Goal: Transaction & Acquisition: Purchase product/service

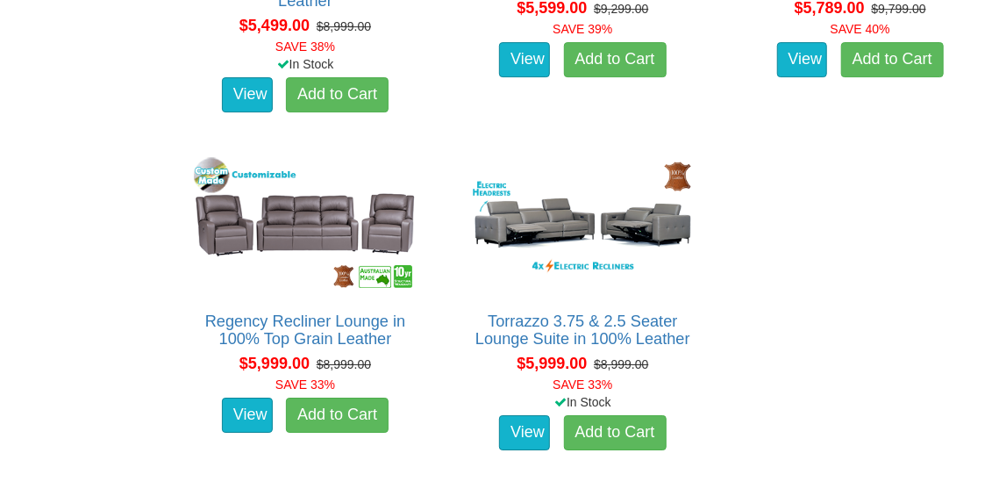
scroll to position [5528, 0]
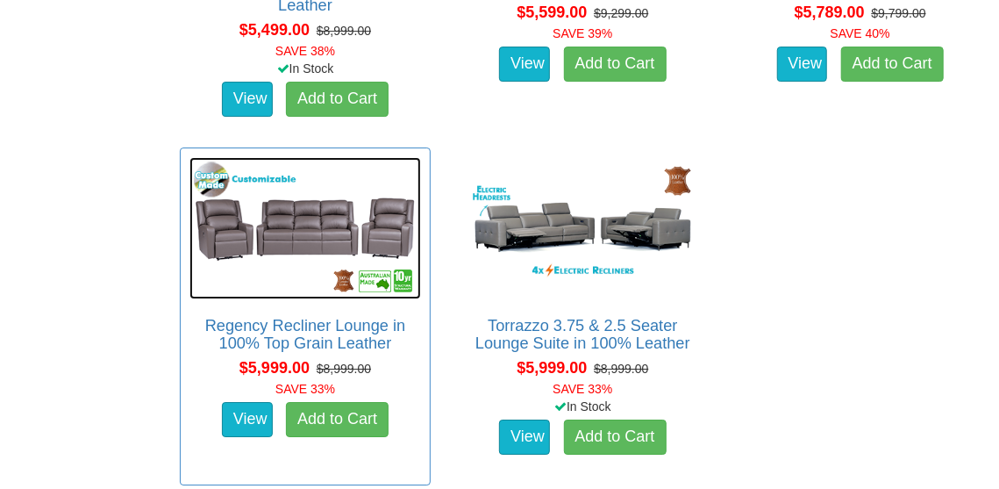
click at [297, 239] on img at bounding box center [306, 228] width 232 height 143
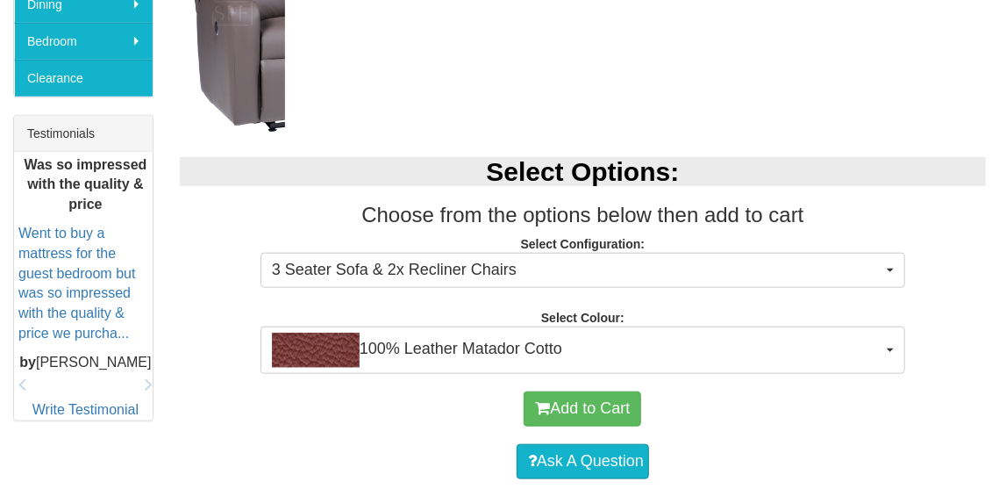
scroll to position [702, 0]
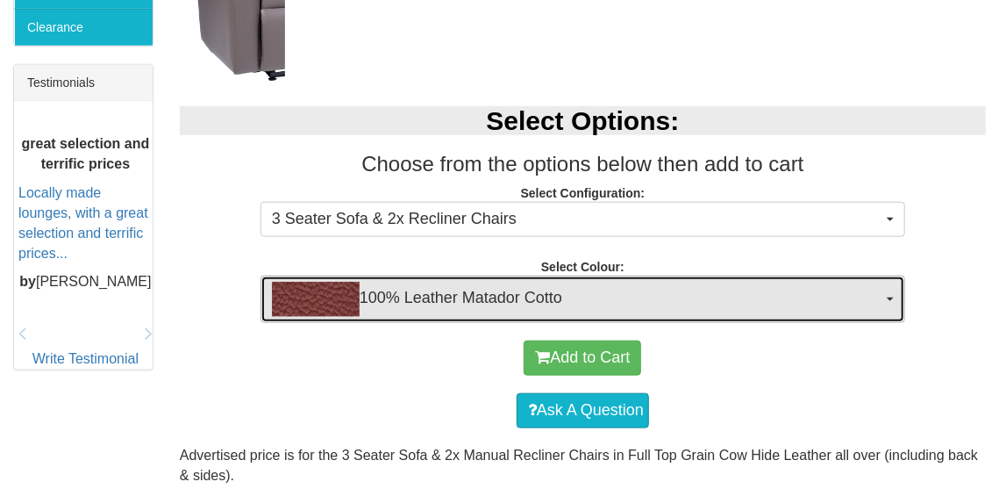
click at [891, 295] on button "100% Leather Matador Cotto" at bounding box center [583, 299] width 645 height 47
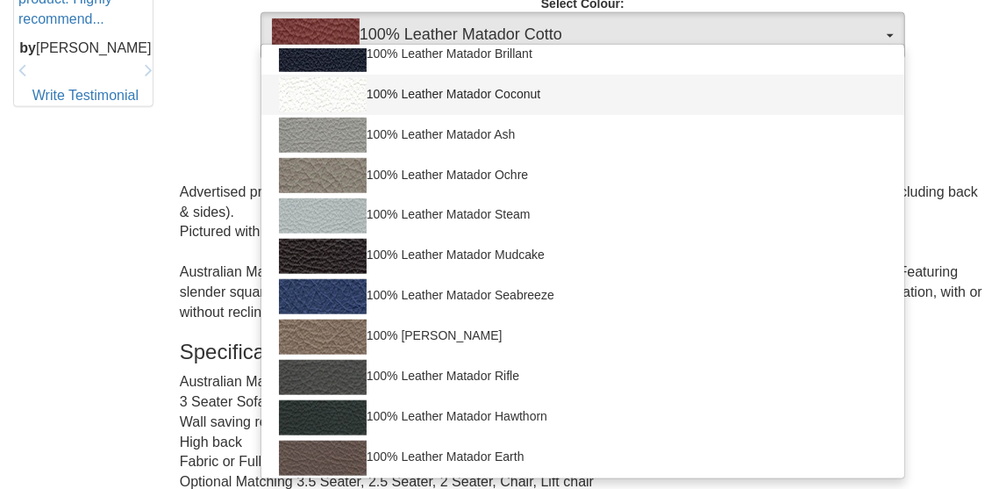
scroll to position [197, 0]
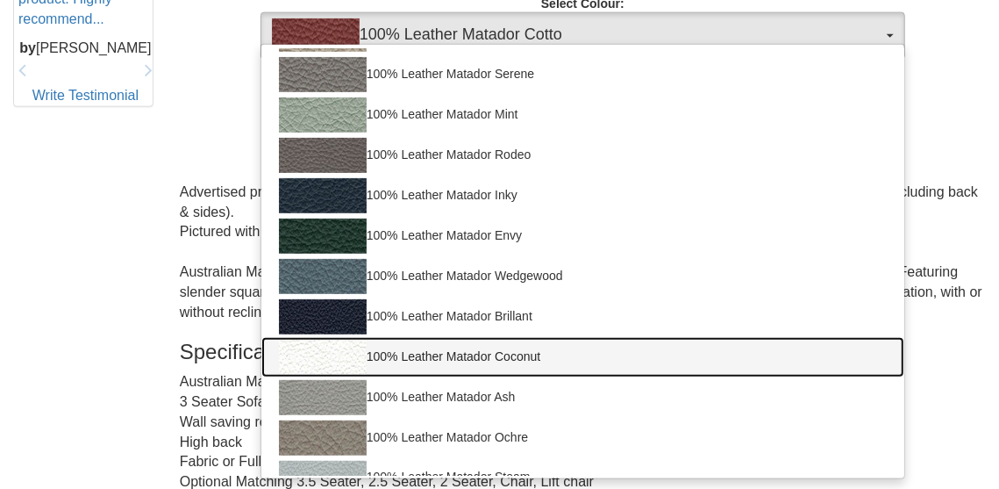
click at [502, 352] on link "100% Leather Matador Coconut" at bounding box center [582, 357] width 643 height 40
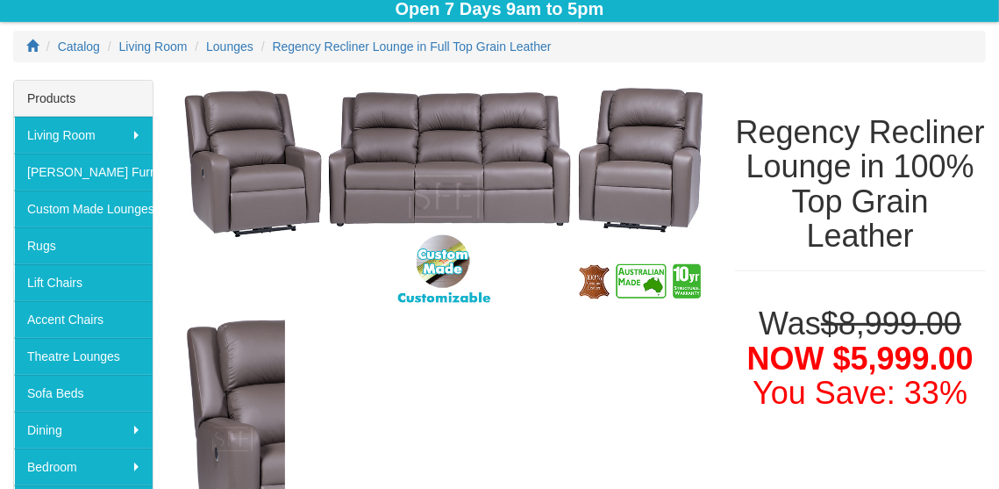
scroll to position [263, 0]
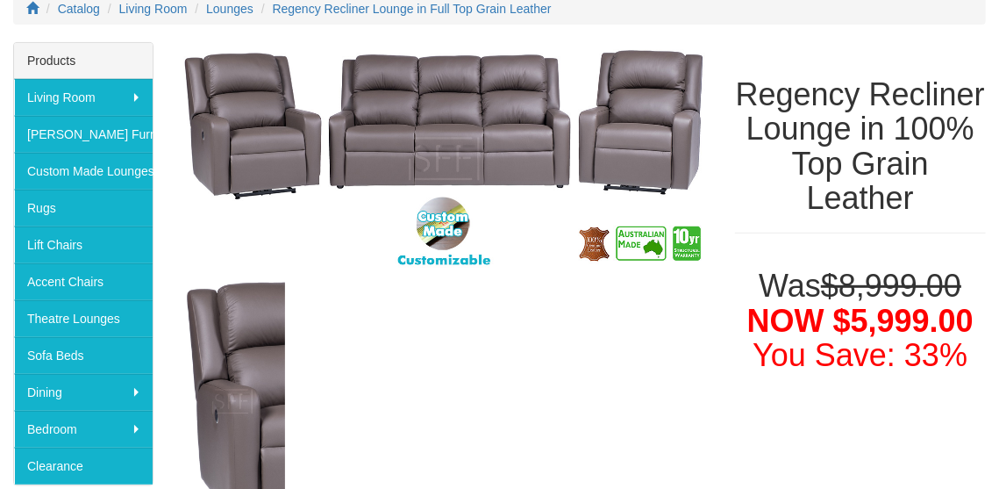
click at [326, 305] on div at bounding box center [444, 399] width 529 height 246
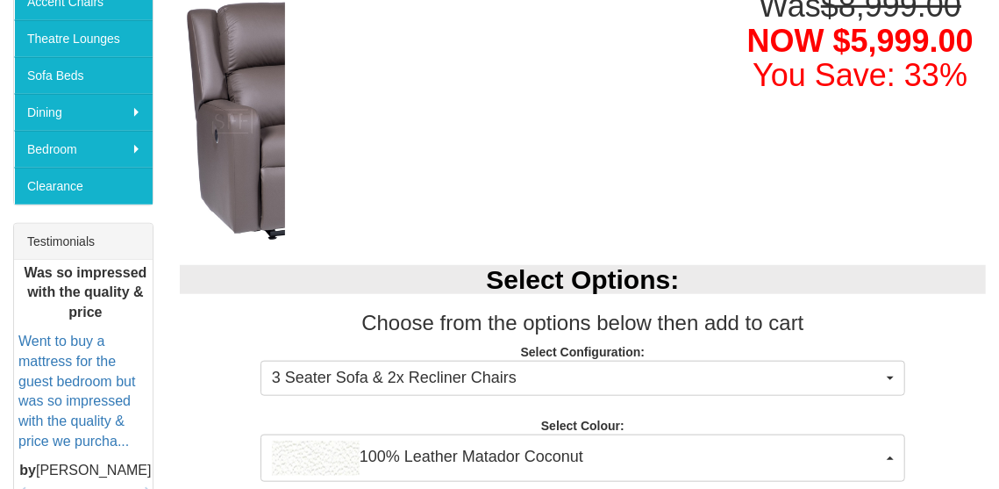
scroll to position [614, 0]
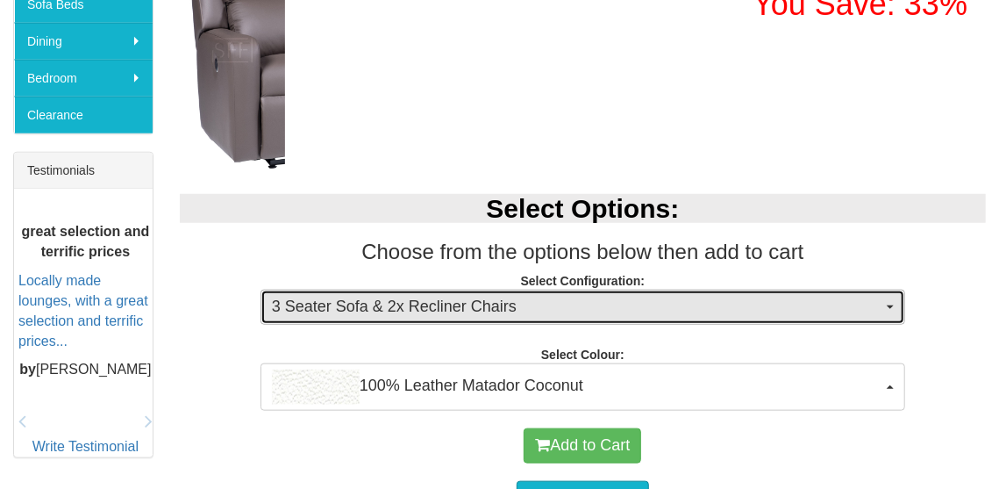
click at [891, 301] on button "3 Seater Sofa & 2x Recliner Chairs" at bounding box center [583, 307] width 645 height 35
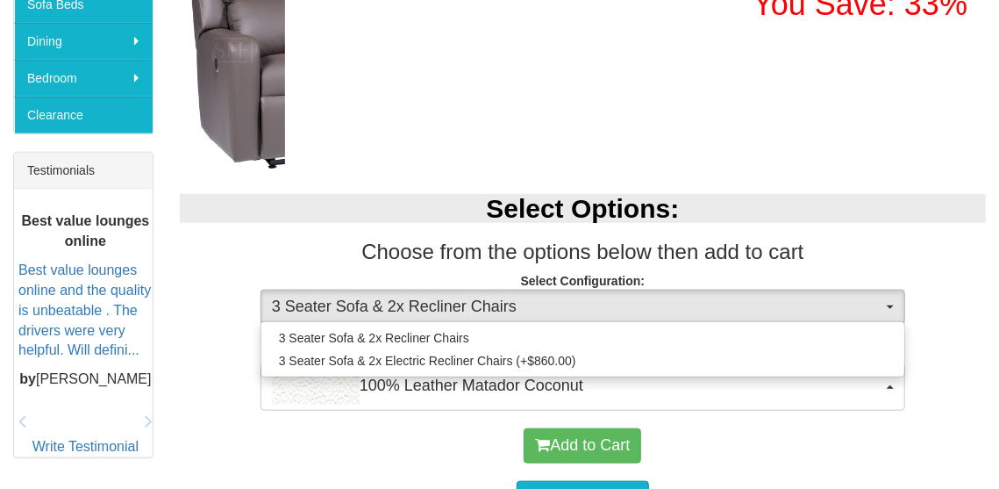
click at [893, 177] on div "Select Options: Choose from the options below then add to cart Select Configura…" at bounding box center [583, 293] width 833 height 234
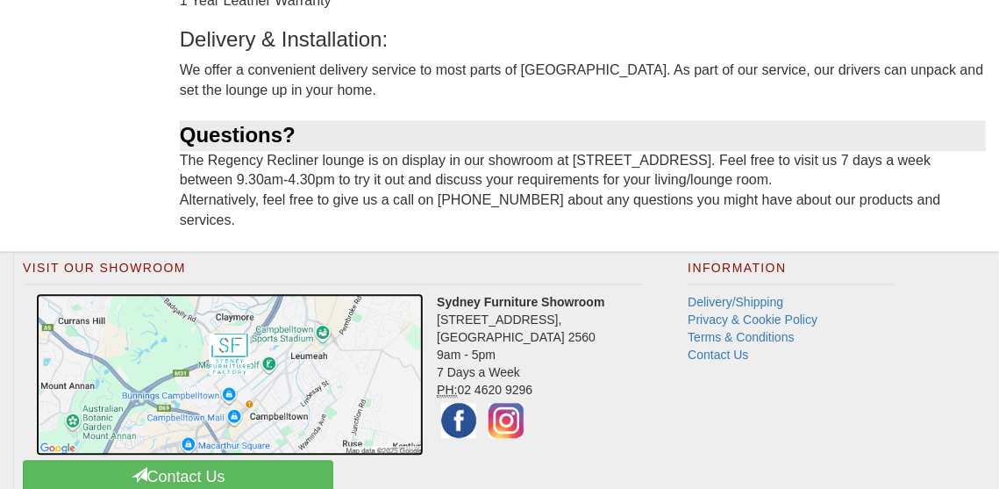
scroll to position [1751, 0]
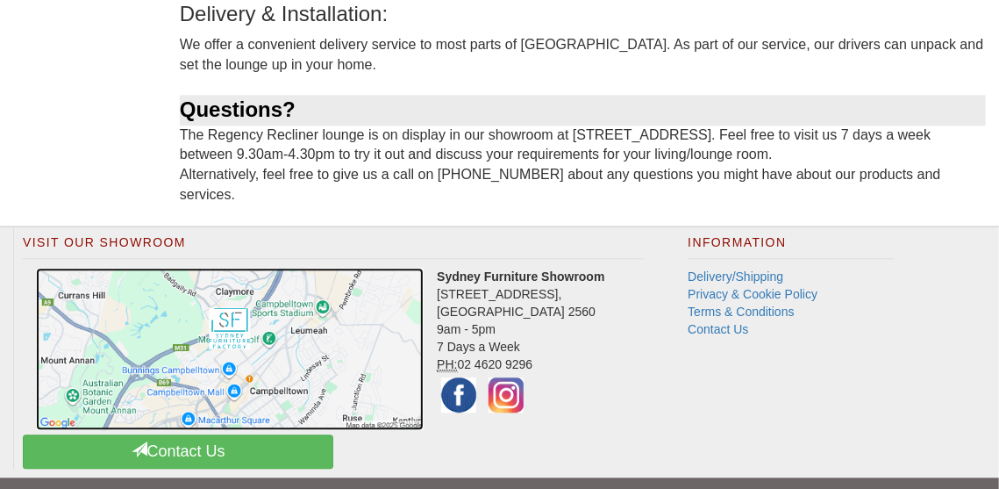
click at [282, 340] on img at bounding box center [230, 348] width 388 height 161
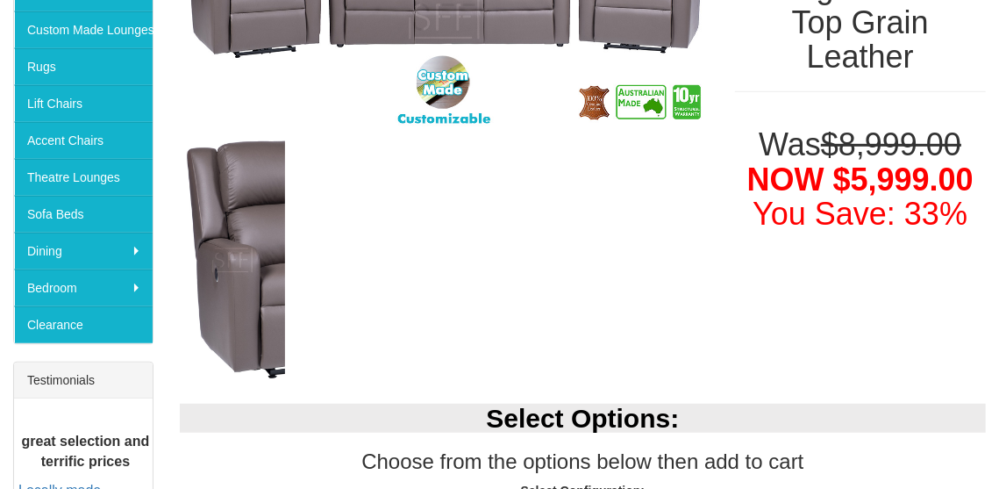
scroll to position [415, 0]
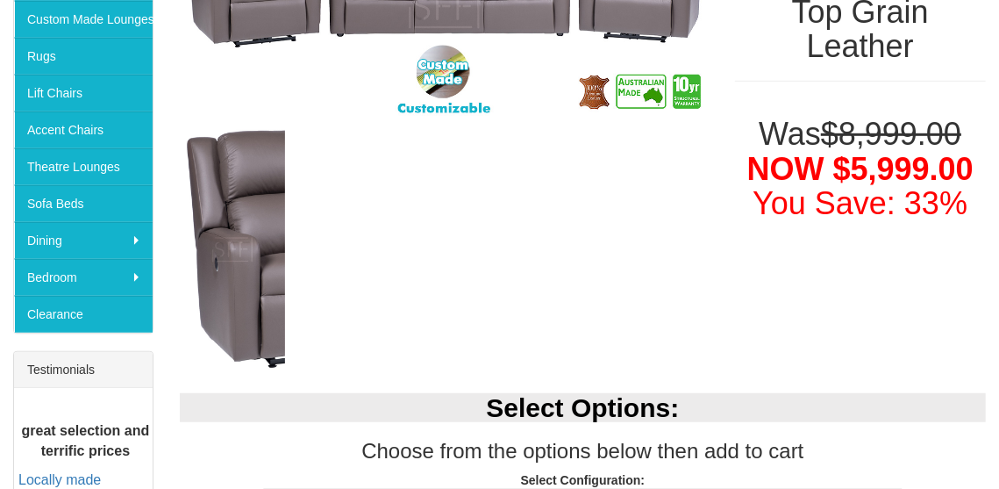
click at [352, 273] on div at bounding box center [444, 247] width 529 height 246
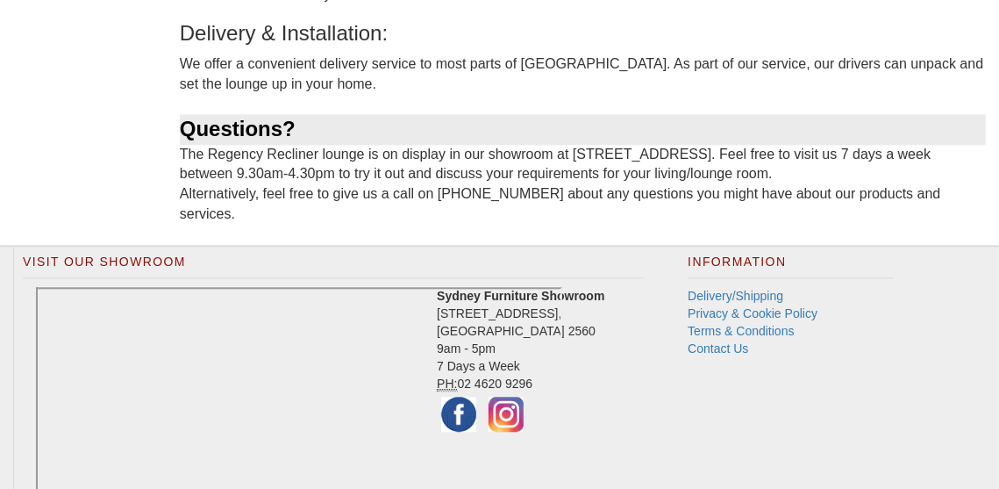
scroll to position [1819, 0]
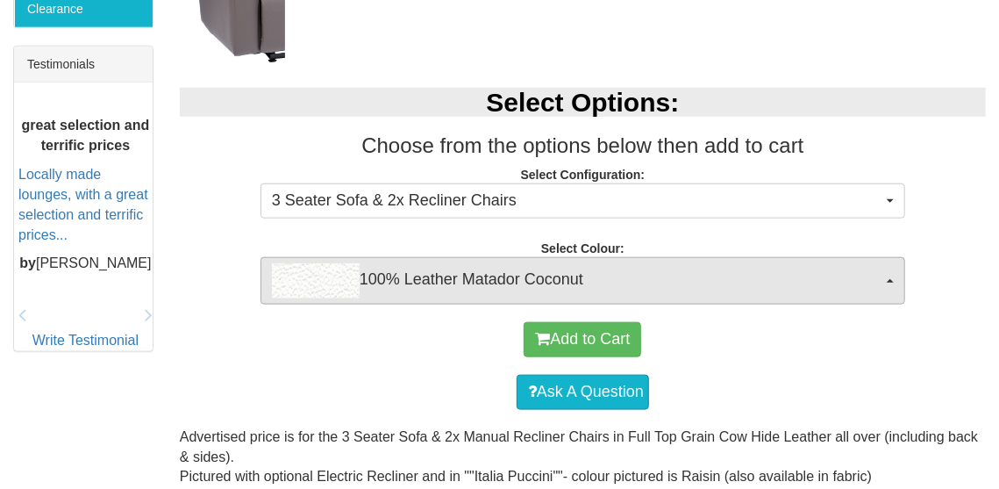
scroll to position [766, 0]
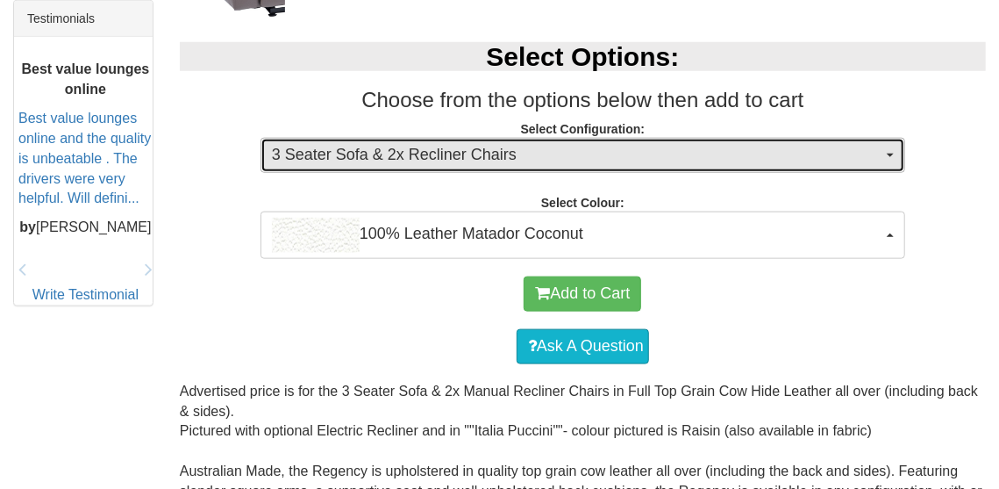
click at [891, 146] on button "3 Seater Sofa & 2x Recliner Chairs" at bounding box center [583, 155] width 645 height 35
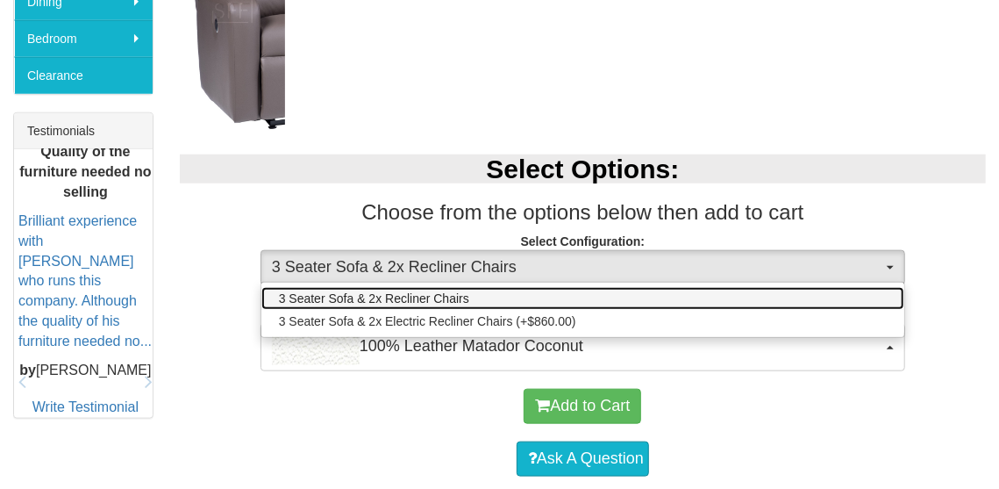
scroll to position [679, 0]
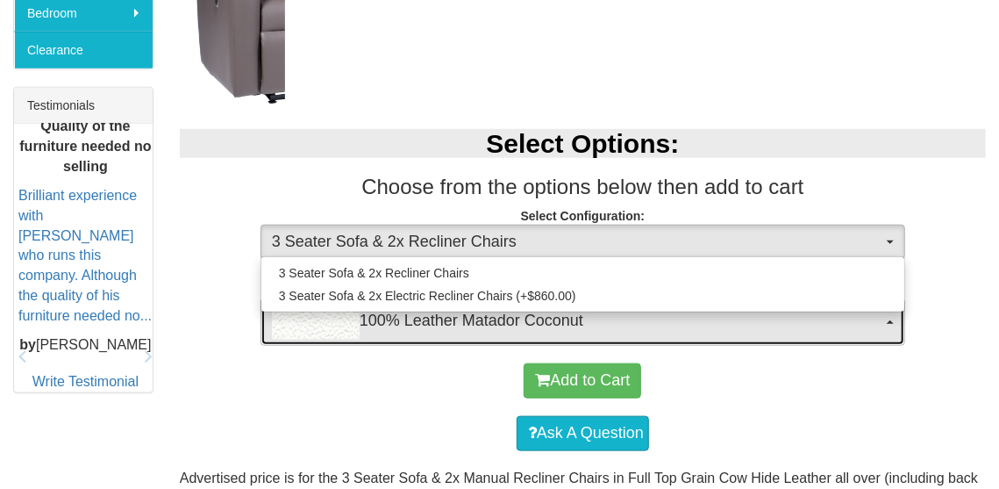
click at [892, 317] on button "100% Leather Matador Coconut" at bounding box center [583, 321] width 645 height 47
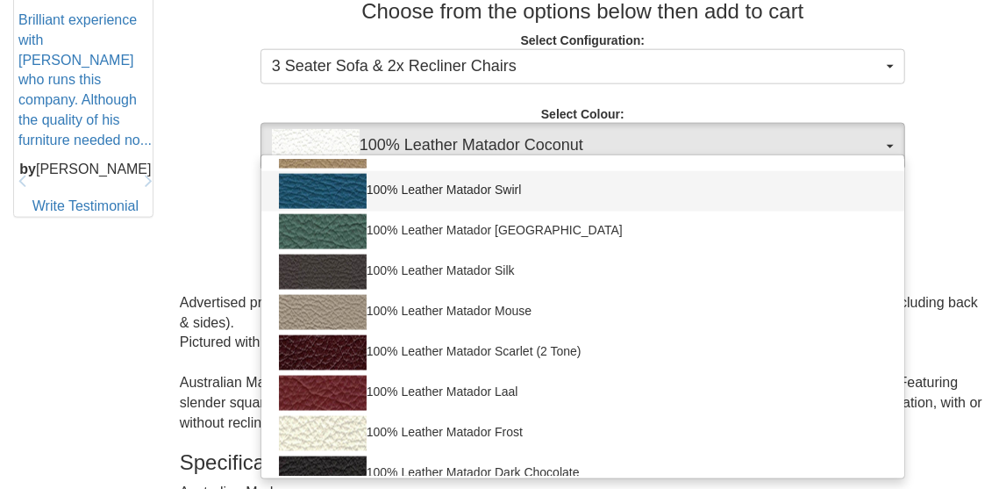
scroll to position [1096, 0]
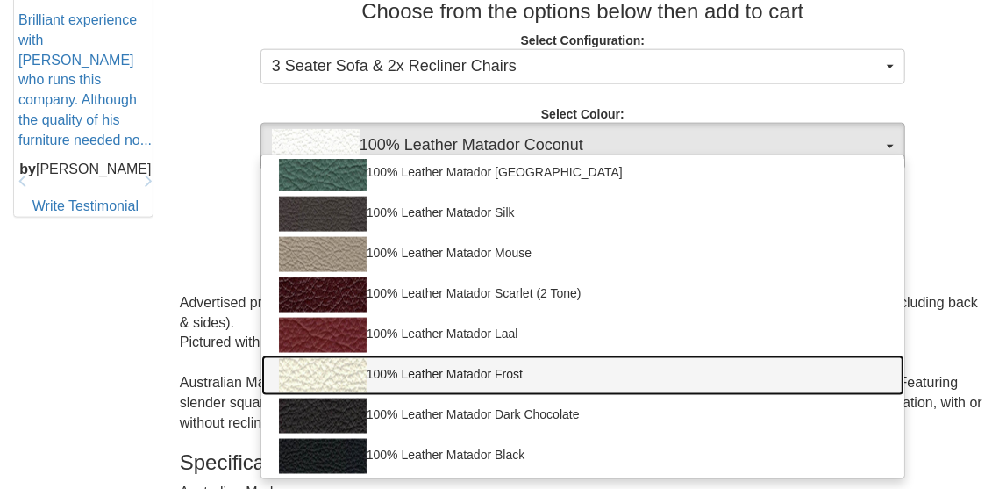
click at [463, 370] on link "100% Leather Matador Frost" at bounding box center [582, 375] width 643 height 40
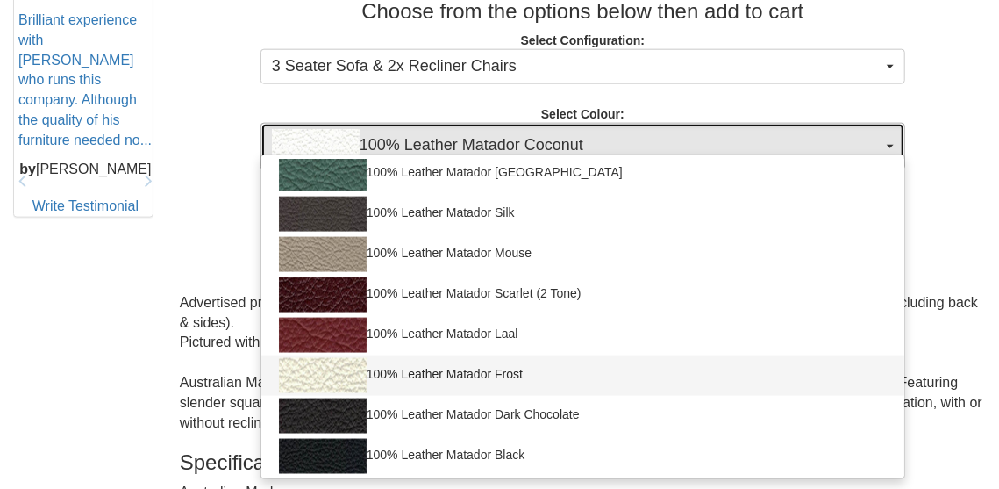
select select "1600"
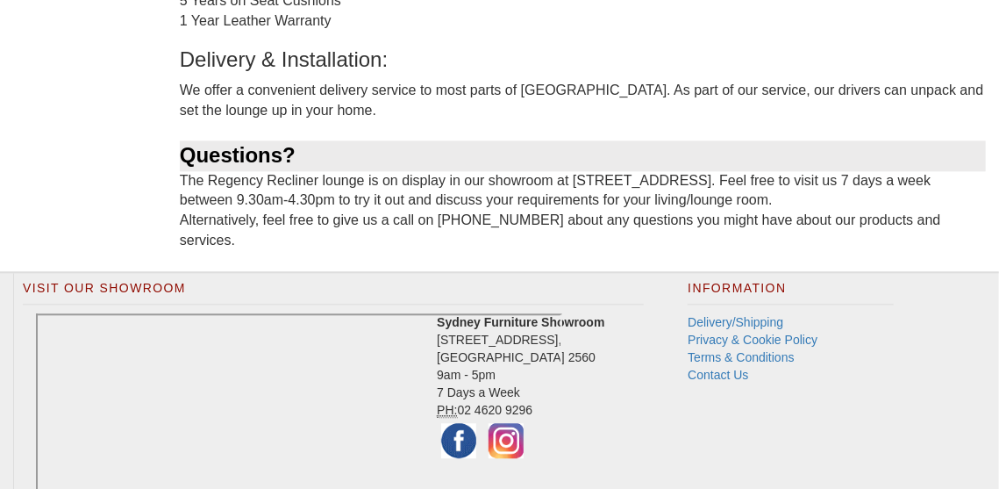
scroll to position [1732, 0]
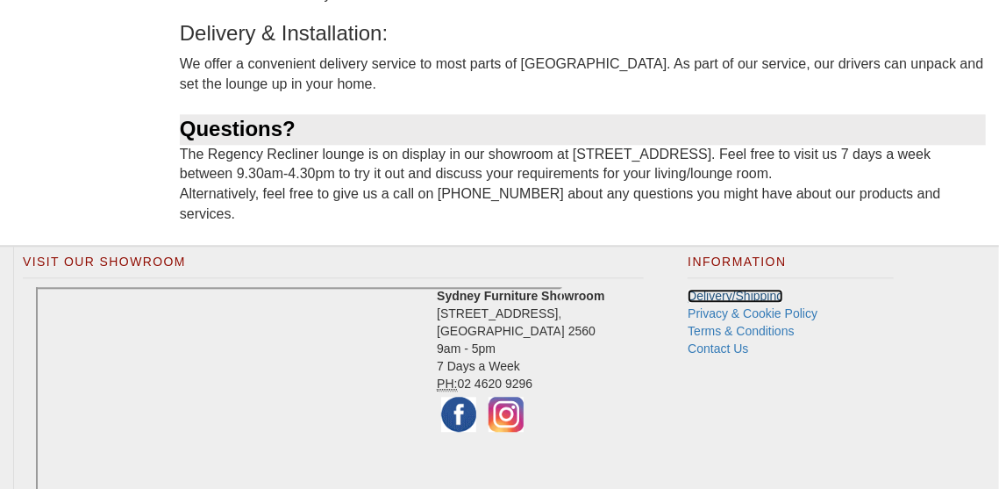
click at [732, 289] on link "Delivery/Shipping" at bounding box center [736, 296] width 96 height 14
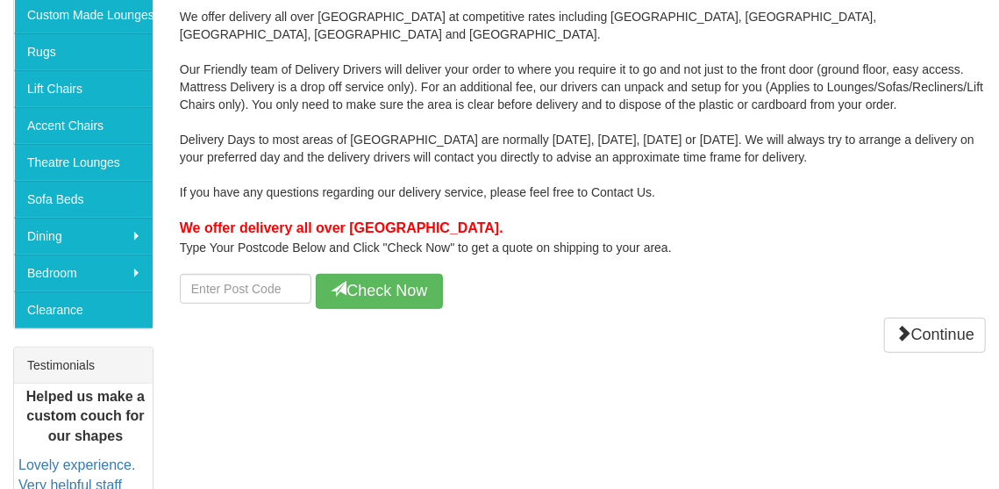
scroll to position [439, 0]
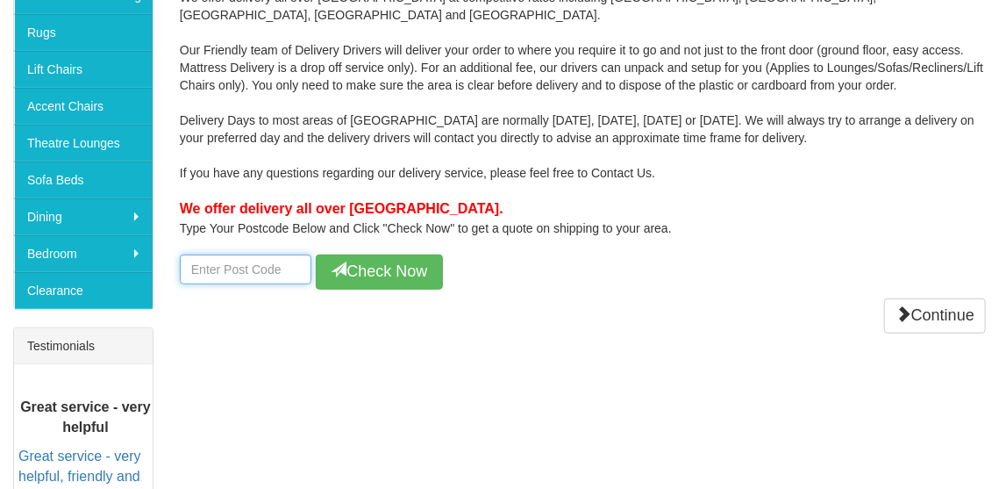
click at [218, 254] on input "number" at bounding box center [246, 269] width 132 height 30
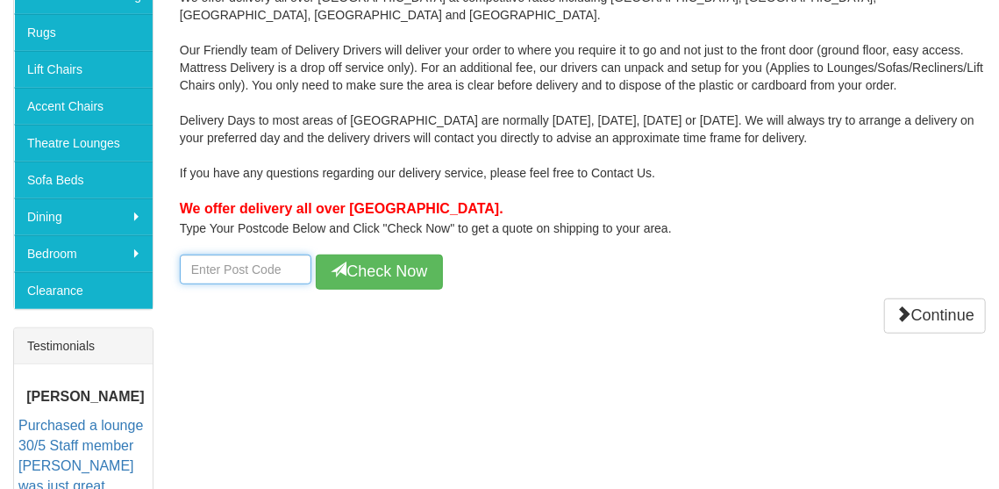
type input "2530"
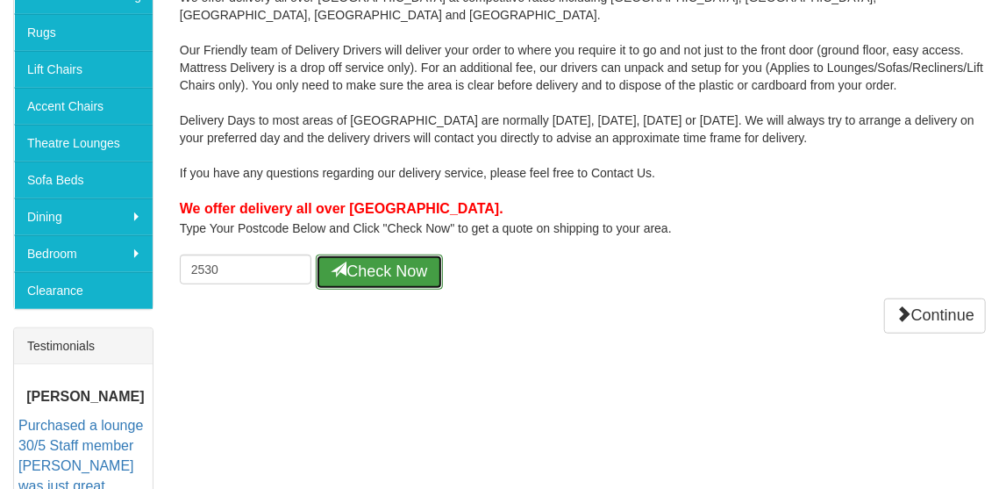
click at [379, 254] on button "Check Now" at bounding box center [379, 271] width 127 height 35
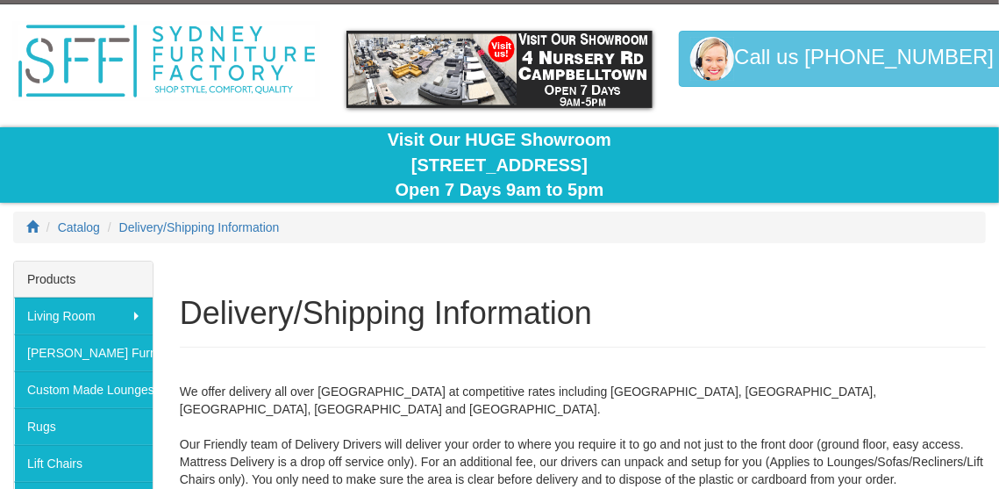
scroll to position [0, 0]
